Goal: Task Accomplishment & Management: Manage account settings

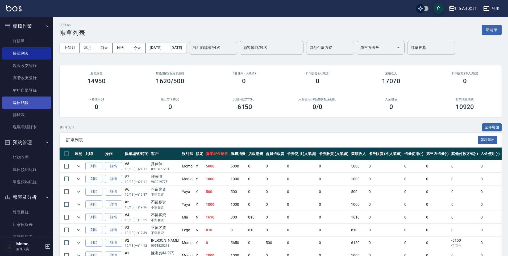
click at [32, 101] on link "每日結帳" at bounding box center [26, 102] width 49 height 12
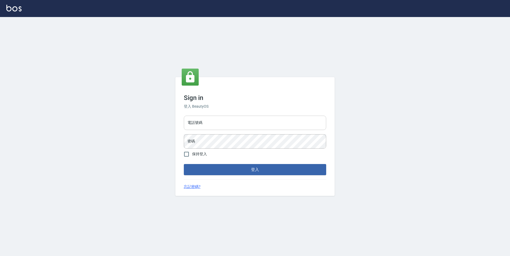
click at [236, 125] on input "電話號碼" at bounding box center [255, 123] width 142 height 14
type input "0932038180"
click at [184, 164] on button "登入" at bounding box center [255, 169] width 142 height 11
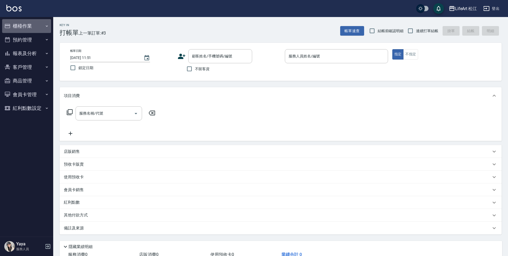
click at [25, 26] on button "櫃檯作業" at bounding box center [26, 26] width 49 height 14
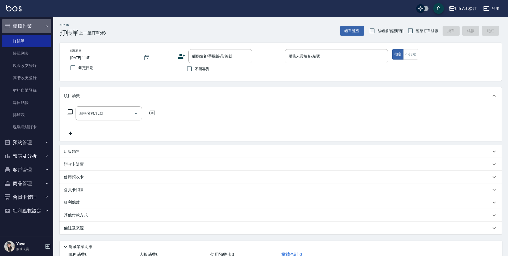
click at [25, 26] on button "櫃檯作業" at bounding box center [26, 26] width 49 height 14
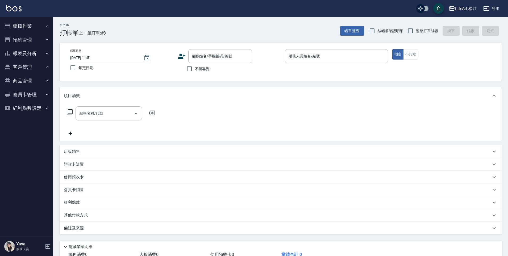
click at [25, 26] on button "櫃檯作業" at bounding box center [26, 26] width 49 height 14
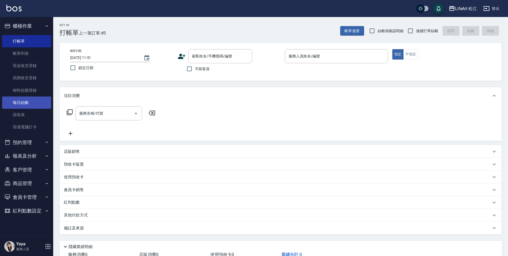
click at [39, 101] on link "每日結帳" at bounding box center [26, 102] width 49 height 12
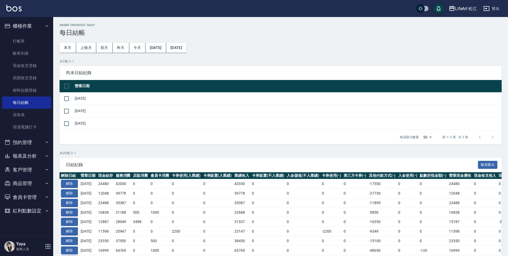
click at [33, 155] on button "報表及分析" at bounding box center [26, 156] width 49 height 14
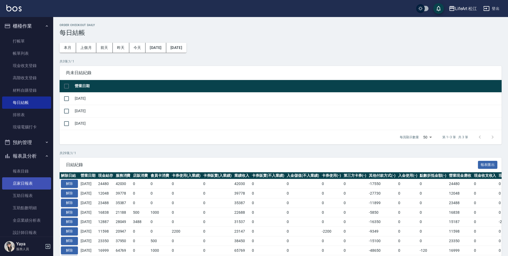
click at [32, 184] on link "店家日報表" at bounding box center [26, 183] width 49 height 12
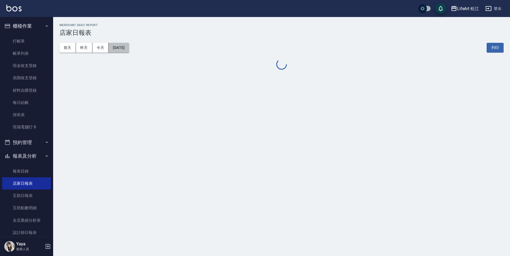
click at [124, 49] on button "[DATE]" at bounding box center [119, 48] width 20 height 10
click at [122, 49] on button "[DATE]" at bounding box center [119, 48] width 20 height 10
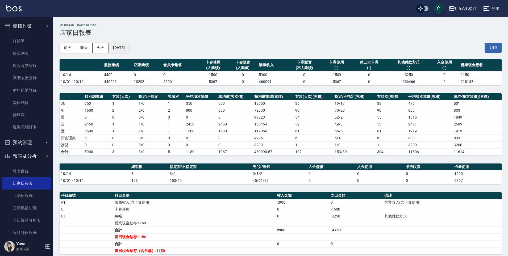
click at [129, 47] on button "[DATE]" at bounding box center [119, 48] width 20 height 10
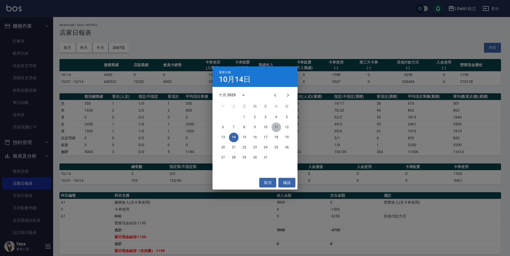
click at [274, 127] on button "11" at bounding box center [277, 128] width 10 height 10
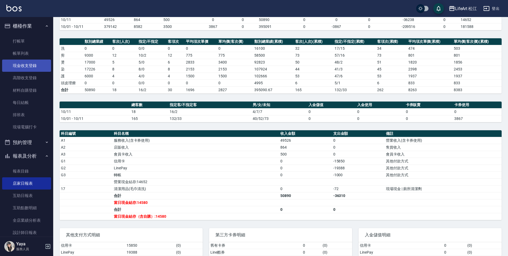
scroll to position [82, 0]
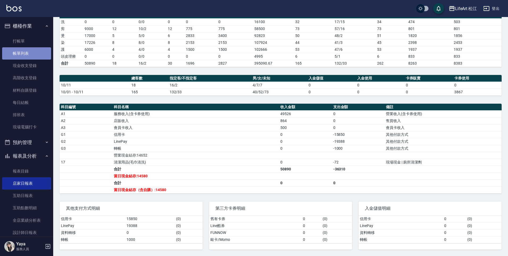
click at [27, 54] on link "帳單列表" at bounding box center [26, 53] width 49 height 12
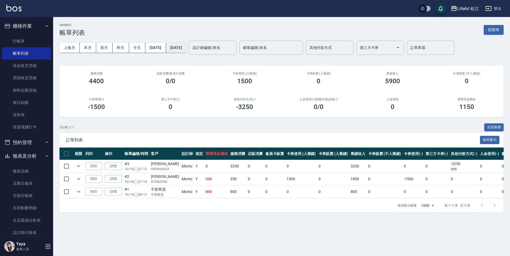
click at [186, 49] on button "[DATE]" at bounding box center [176, 48] width 20 height 10
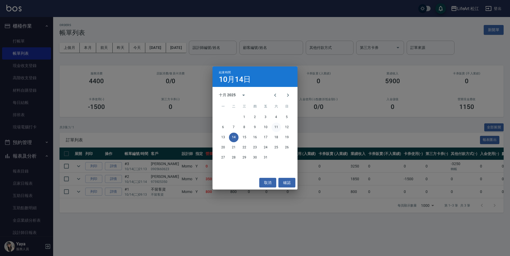
click at [276, 126] on button "11" at bounding box center [277, 128] width 10 height 10
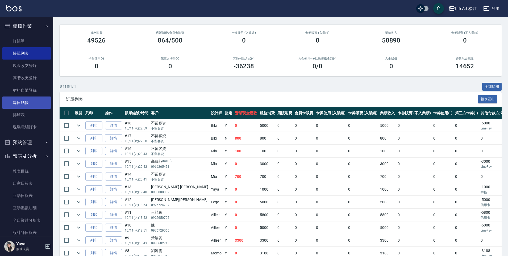
scroll to position [40, 0]
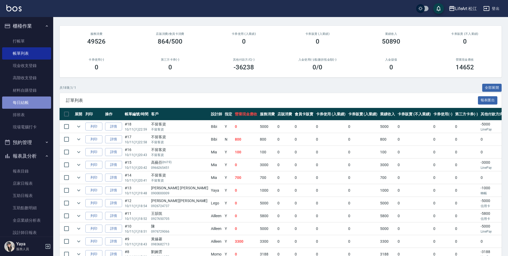
click at [29, 105] on link "每日結帳" at bounding box center [26, 102] width 49 height 12
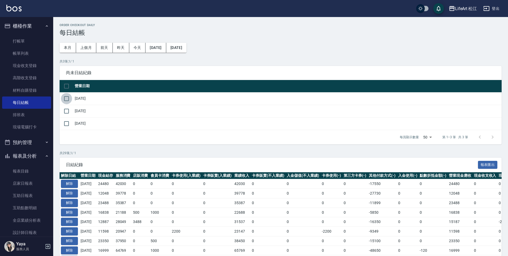
click at [68, 98] on input "checkbox" at bounding box center [66, 98] width 11 height 11
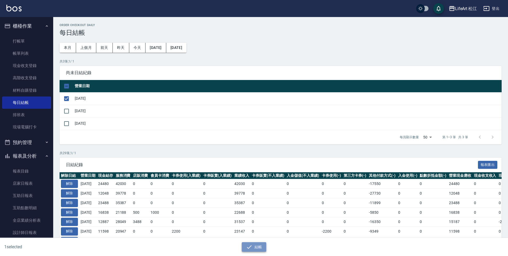
click at [256, 249] on button "結帳" at bounding box center [254, 247] width 25 height 10
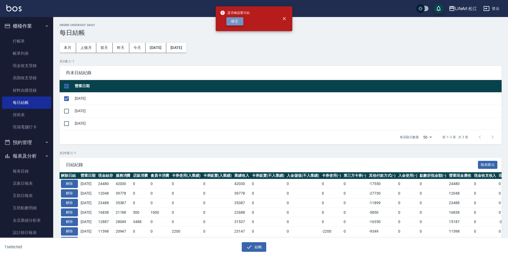
click at [234, 22] on button "確定" at bounding box center [234, 21] width 17 height 8
checkbox input "false"
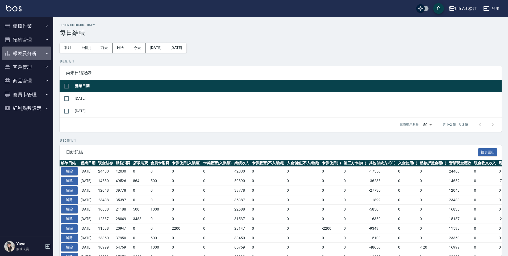
click at [38, 54] on button "報表及分析" at bounding box center [26, 54] width 49 height 14
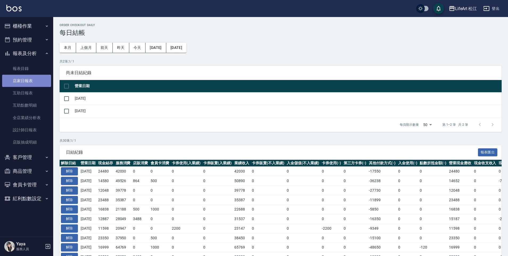
click at [35, 79] on link "店家日報表" at bounding box center [26, 81] width 49 height 12
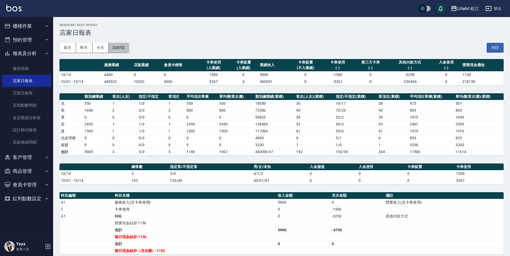
click at [123, 52] on button "[DATE]" at bounding box center [119, 48] width 20 height 10
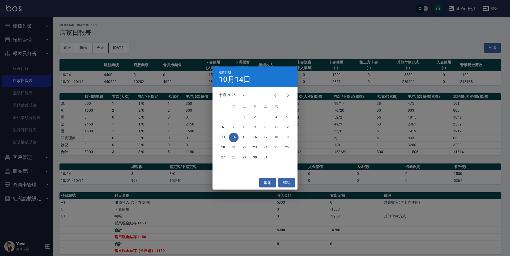
click at [226, 136] on button "13" at bounding box center [224, 138] width 10 height 10
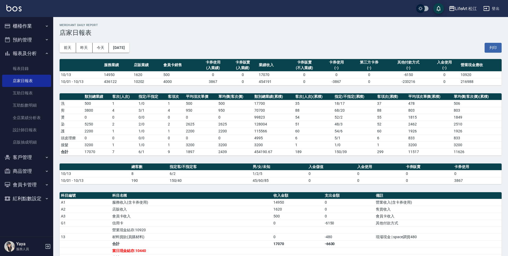
scroll to position [75, 0]
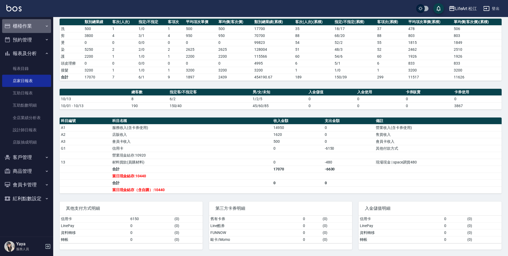
click at [26, 25] on button "櫃檯作業" at bounding box center [26, 26] width 49 height 14
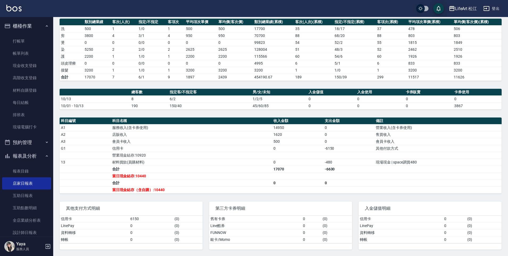
click at [26, 25] on button "櫃檯作業" at bounding box center [26, 26] width 49 height 14
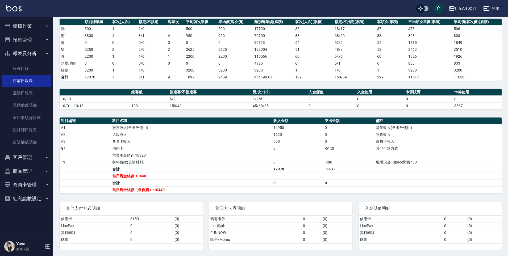
click at [26, 28] on button "櫃檯作業" at bounding box center [26, 26] width 49 height 14
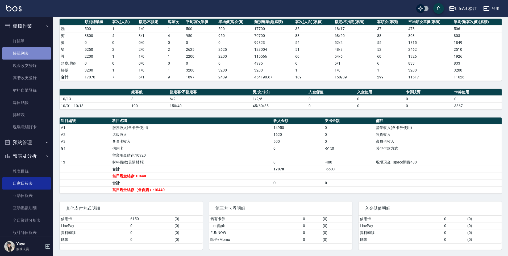
click at [34, 56] on link "帳單列表" at bounding box center [26, 53] width 49 height 12
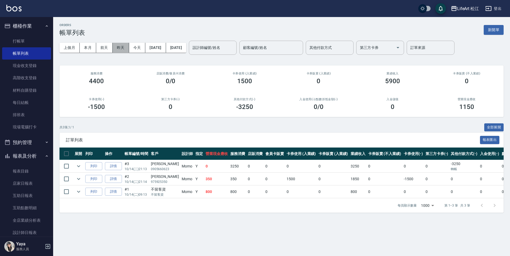
click at [121, 45] on button "昨天" at bounding box center [121, 48] width 16 height 10
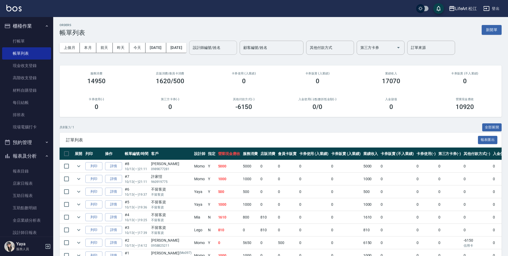
click at [229, 51] on input "設計師編號/姓名" at bounding box center [212, 47] width 43 height 9
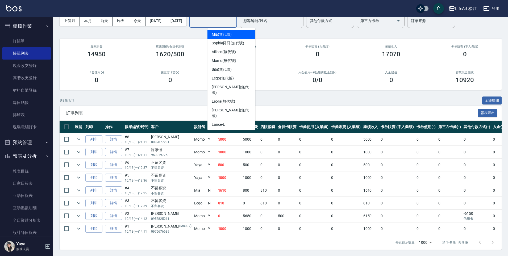
click at [232, 31] on div "Mia (無代號)" at bounding box center [231, 34] width 48 height 9
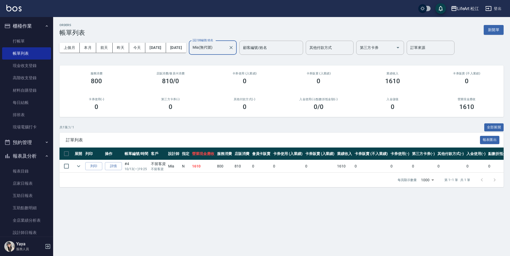
click at [226, 48] on input "Mia(無代號)" at bounding box center [208, 47] width 35 height 9
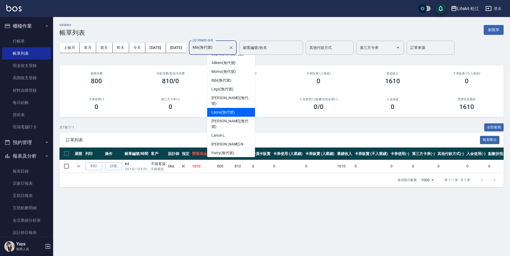
scroll to position [42, 0]
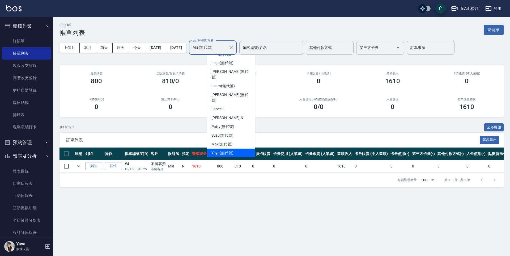
click at [236, 149] on div "Yaya (無代號)" at bounding box center [231, 153] width 48 height 9
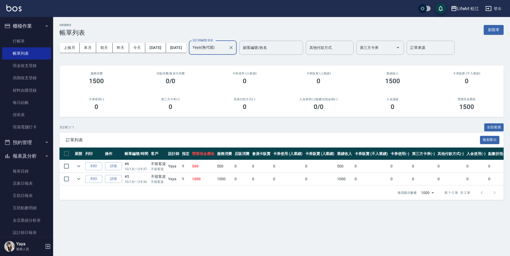
click at [237, 45] on div "Yaya(無代號) 設計師編號/姓名" at bounding box center [213, 48] width 48 height 14
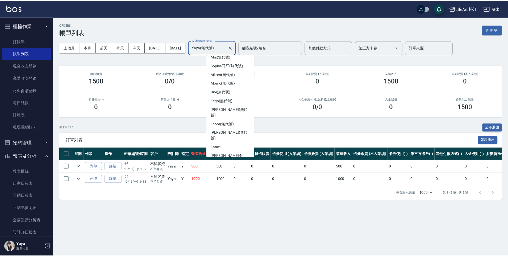
scroll to position [0, 0]
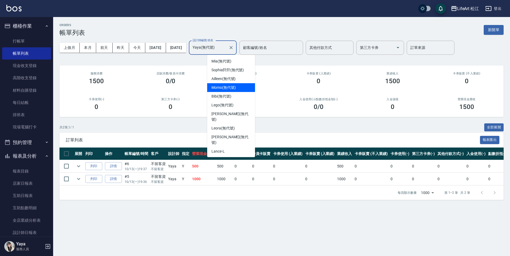
click at [232, 84] on div "Momo (無代號)" at bounding box center [231, 87] width 48 height 9
type input "Momo(無代號)"
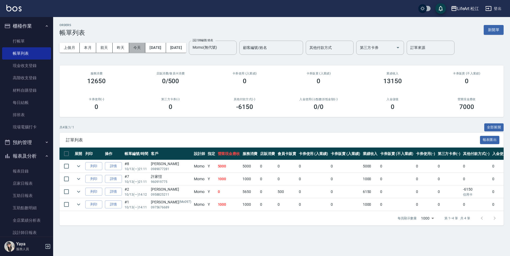
click at [137, 50] on button "今天" at bounding box center [137, 48] width 16 height 10
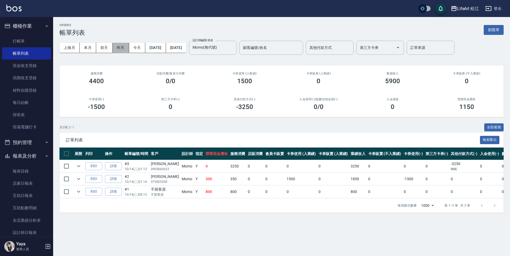
click at [118, 51] on button "昨天" at bounding box center [121, 48] width 16 height 10
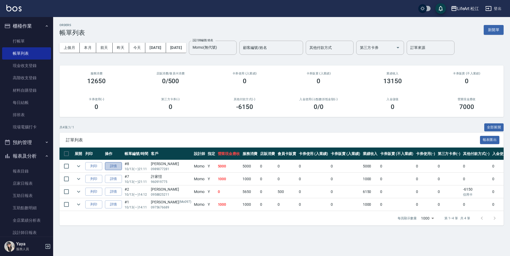
click at [111, 164] on link "詳情" at bounding box center [113, 166] width 17 height 8
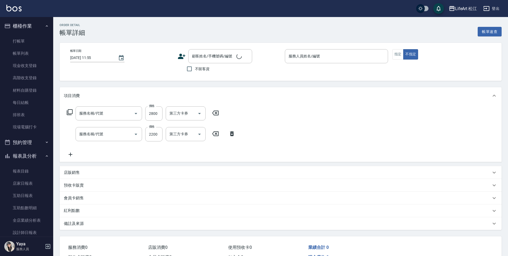
type input "2025/10/13 21:11"
type input "Momo(無代號)"
type input "FB/Instagram"
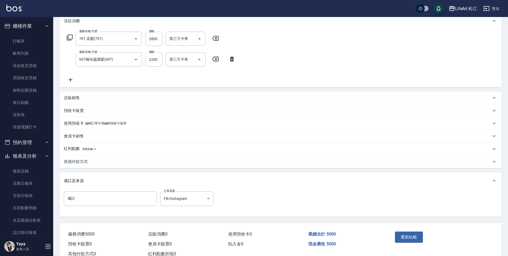
type input "701 染髮(701)"
type input "607極光蘊護髮(607)"
type input "孫佳佳/0989077281/"
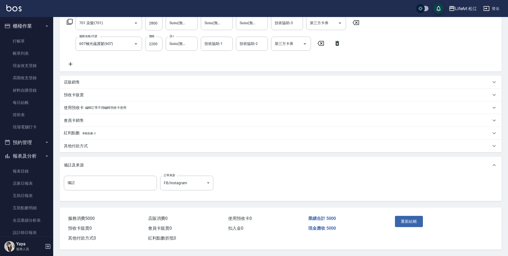
scroll to position [91, 0]
click at [86, 145] on p "其他付款方式" at bounding box center [76, 146] width 24 height 6
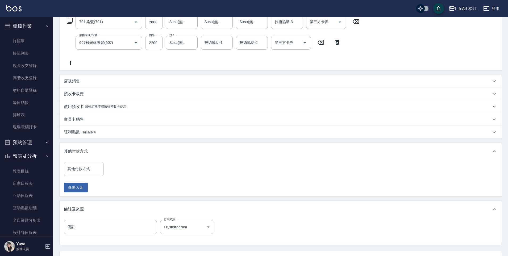
click at [87, 169] on input "其他付款方式" at bounding box center [83, 168] width 35 height 9
click at [86, 208] on span "LinePay" at bounding box center [84, 209] width 40 height 9
type input "LinePay"
click at [117, 169] on input "0" at bounding box center [127, 169] width 40 height 14
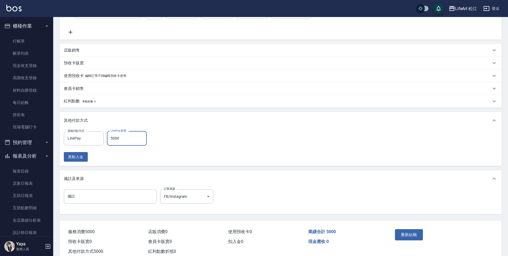
scroll to position [138, 0]
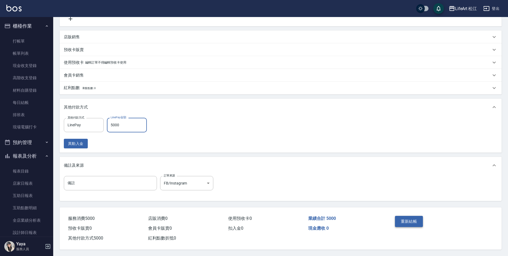
type input "5000"
click at [407, 218] on button "重新結帳" at bounding box center [409, 221] width 28 height 11
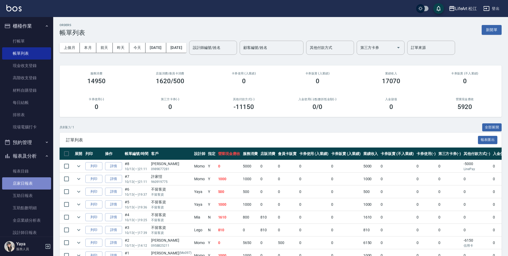
click at [32, 180] on link "店家日報表" at bounding box center [26, 183] width 49 height 12
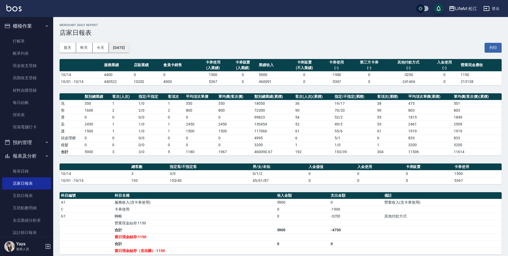
click at [129, 50] on button "[DATE]" at bounding box center [119, 48] width 20 height 10
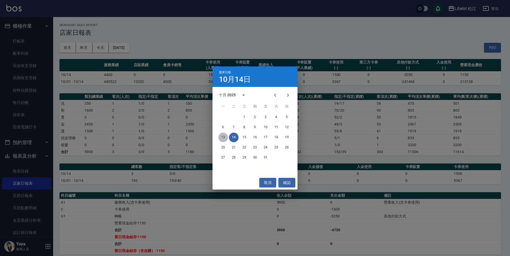
click at [222, 138] on button "13" at bounding box center [224, 138] width 10 height 10
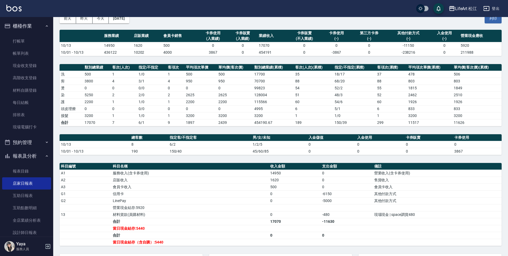
scroll to position [82, 0]
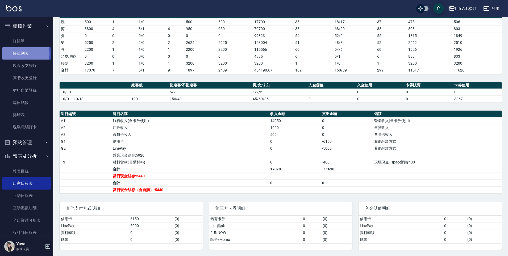
click at [25, 54] on link "帳單列表" at bounding box center [26, 53] width 49 height 12
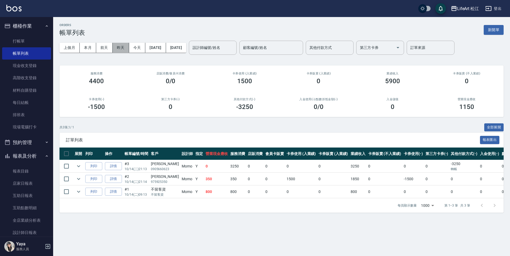
click at [123, 47] on button "昨天" at bounding box center [121, 48] width 16 height 10
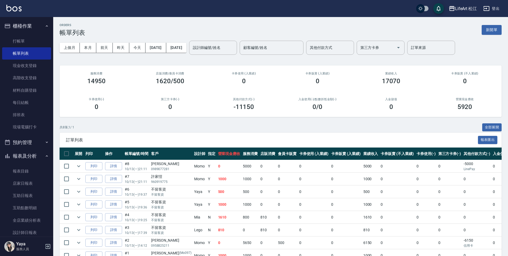
scroll to position [31, 0]
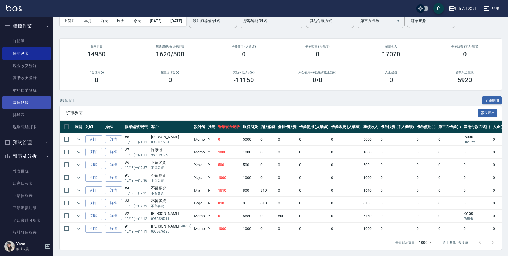
click at [22, 101] on link "每日結帳" at bounding box center [26, 102] width 49 height 12
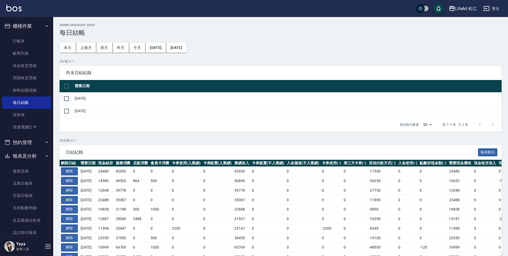
drag, startPoint x: 67, startPoint y: 99, endPoint x: 71, endPoint y: 101, distance: 4.5
click at [68, 99] on input "checkbox" at bounding box center [66, 98] width 11 height 11
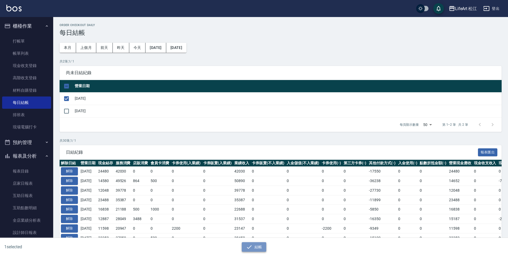
click at [254, 245] on button "結帳" at bounding box center [254, 247] width 25 height 10
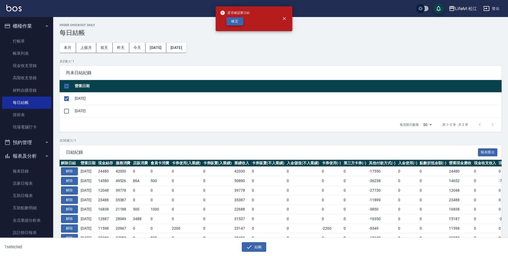
click at [237, 25] on button "確定" at bounding box center [234, 21] width 17 height 8
checkbox input "false"
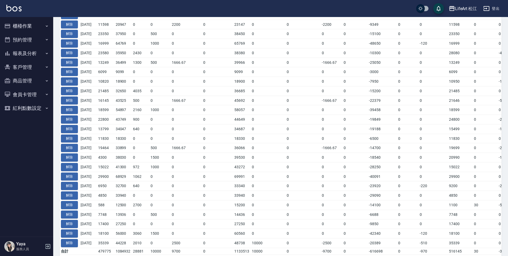
scroll to position [225, 0]
